Goal: Navigation & Orientation: Go to known website

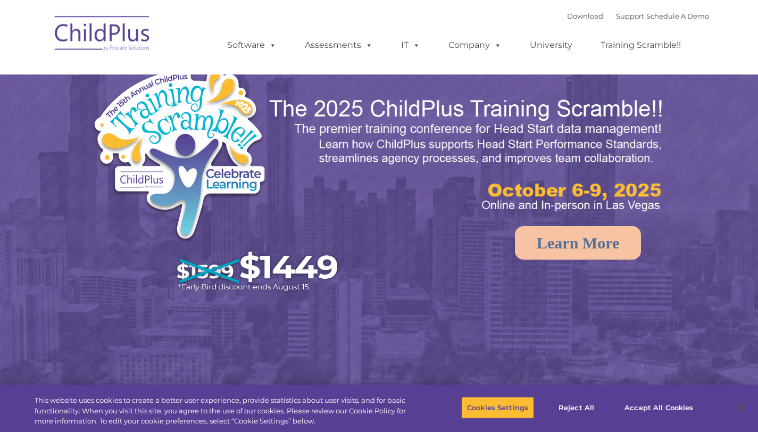
select select "MEDIUM"
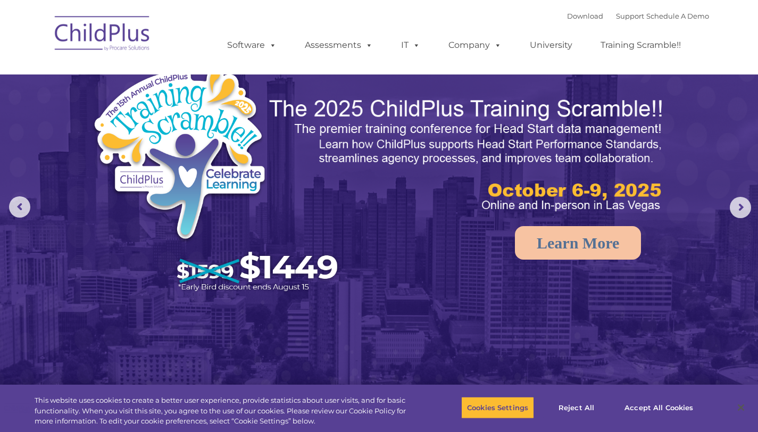
click at [134, 37] on img at bounding box center [102, 35] width 106 height 53
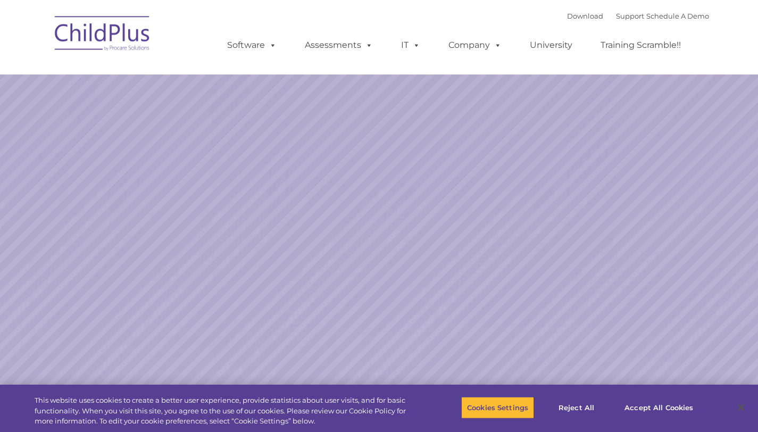
select select "MEDIUM"
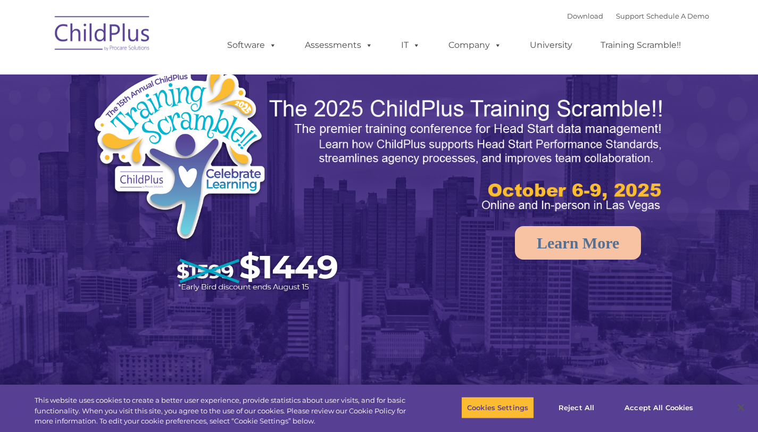
click at [139, 37] on img at bounding box center [102, 35] width 106 height 53
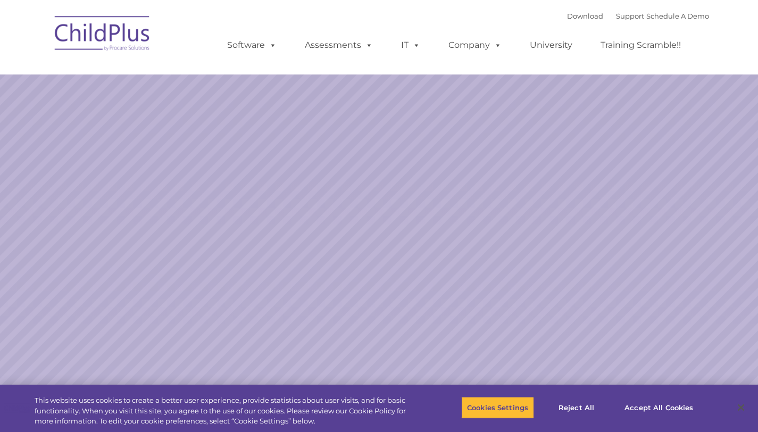
select select "MEDIUM"
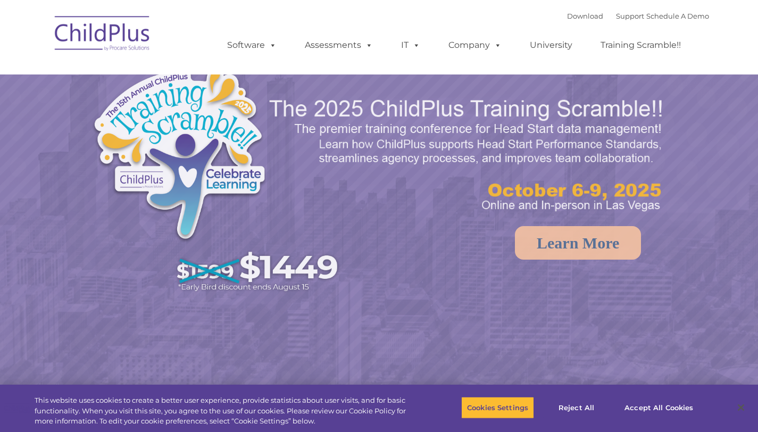
select select "MEDIUM"
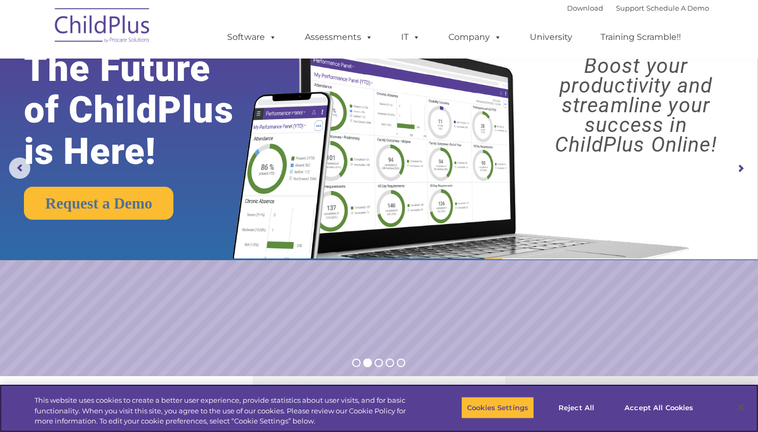
scroll to position [40, 0]
